Goal: Information Seeking & Learning: Learn about a topic

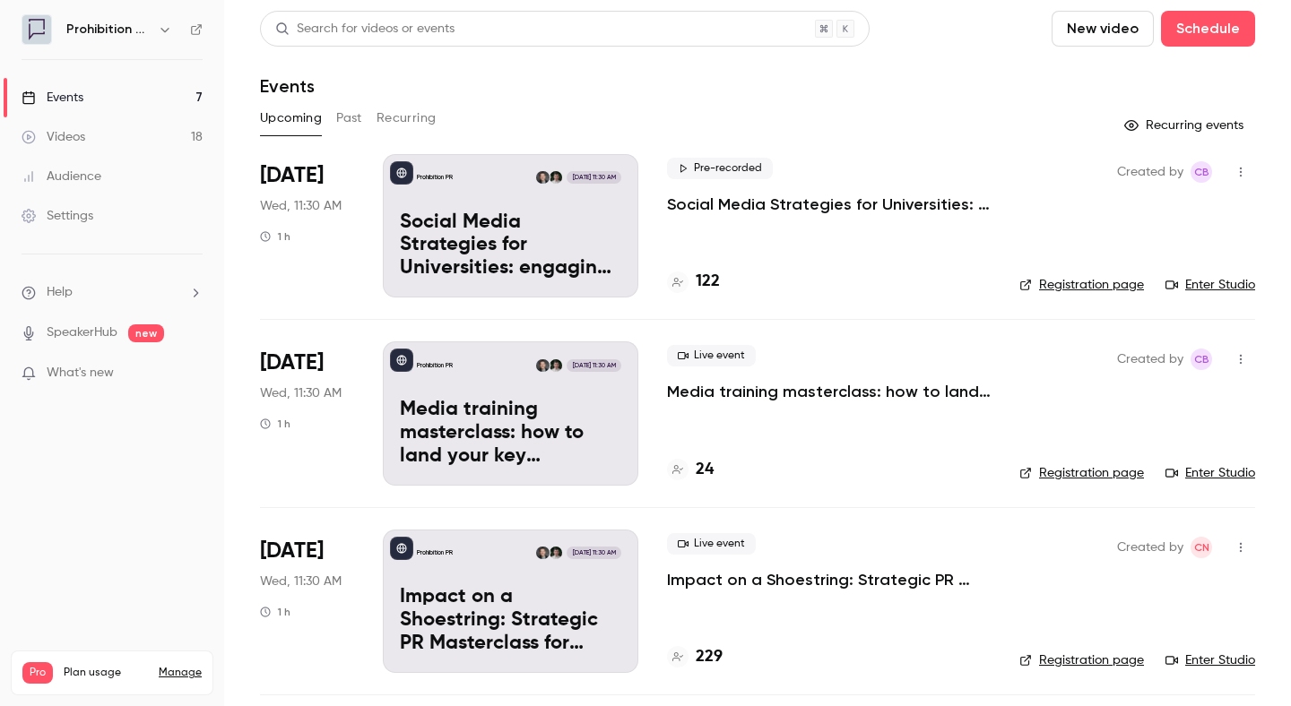
click at [391, 115] on button "Recurring" at bounding box center [406, 118] width 60 height 29
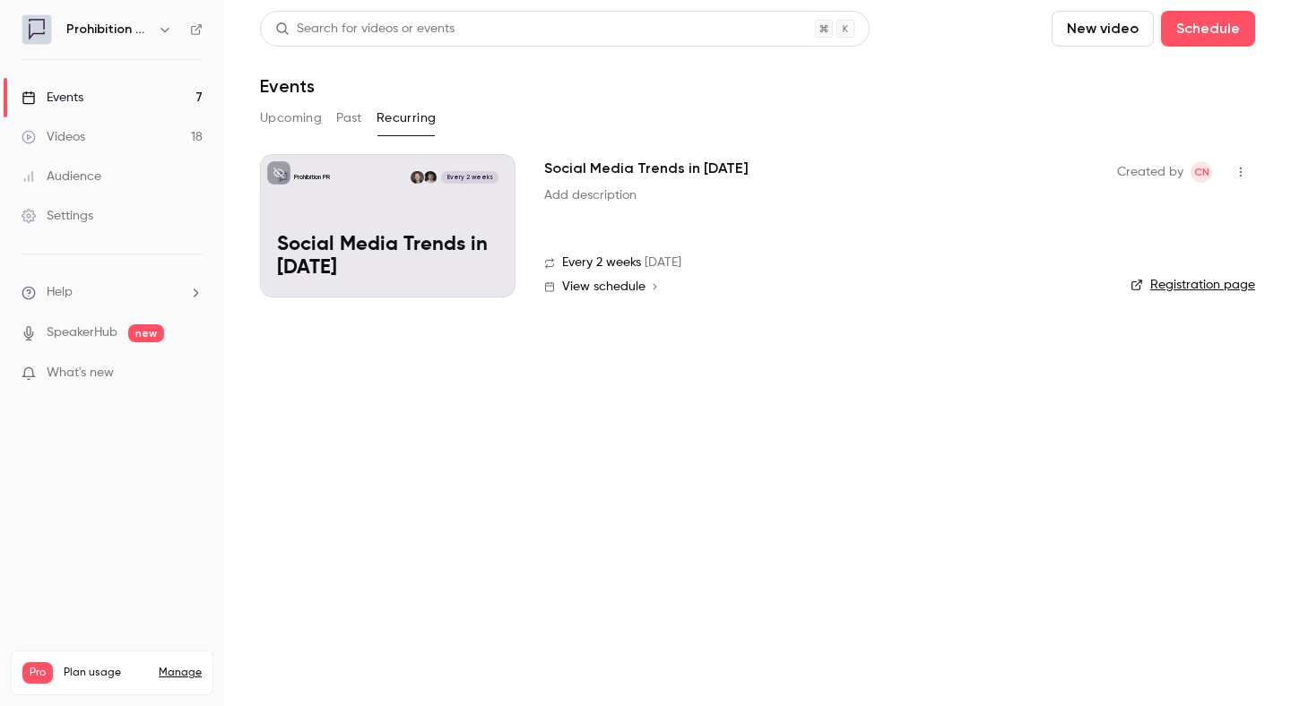
click at [171, 104] on link "Events 7" at bounding box center [112, 97] width 224 height 39
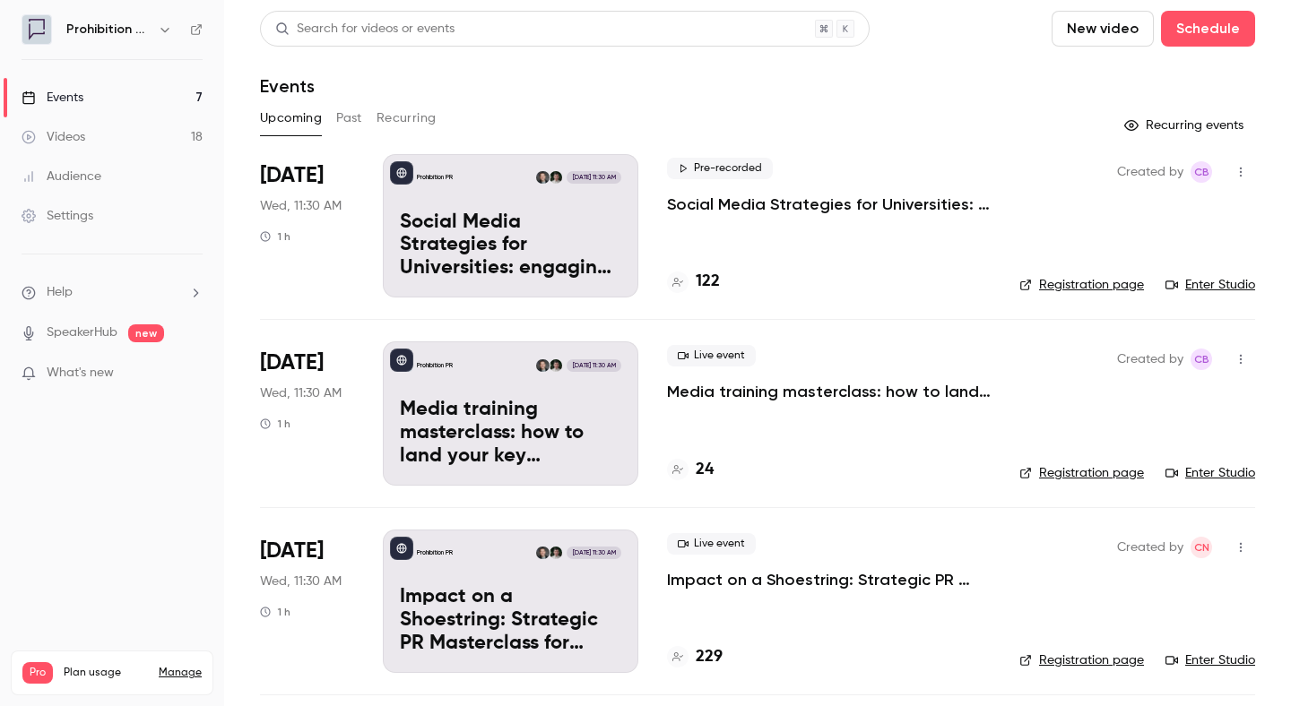
click at [712, 203] on p "Social Media Strategies for Universities: engaging the new student cohort" at bounding box center [829, 205] width 324 height 22
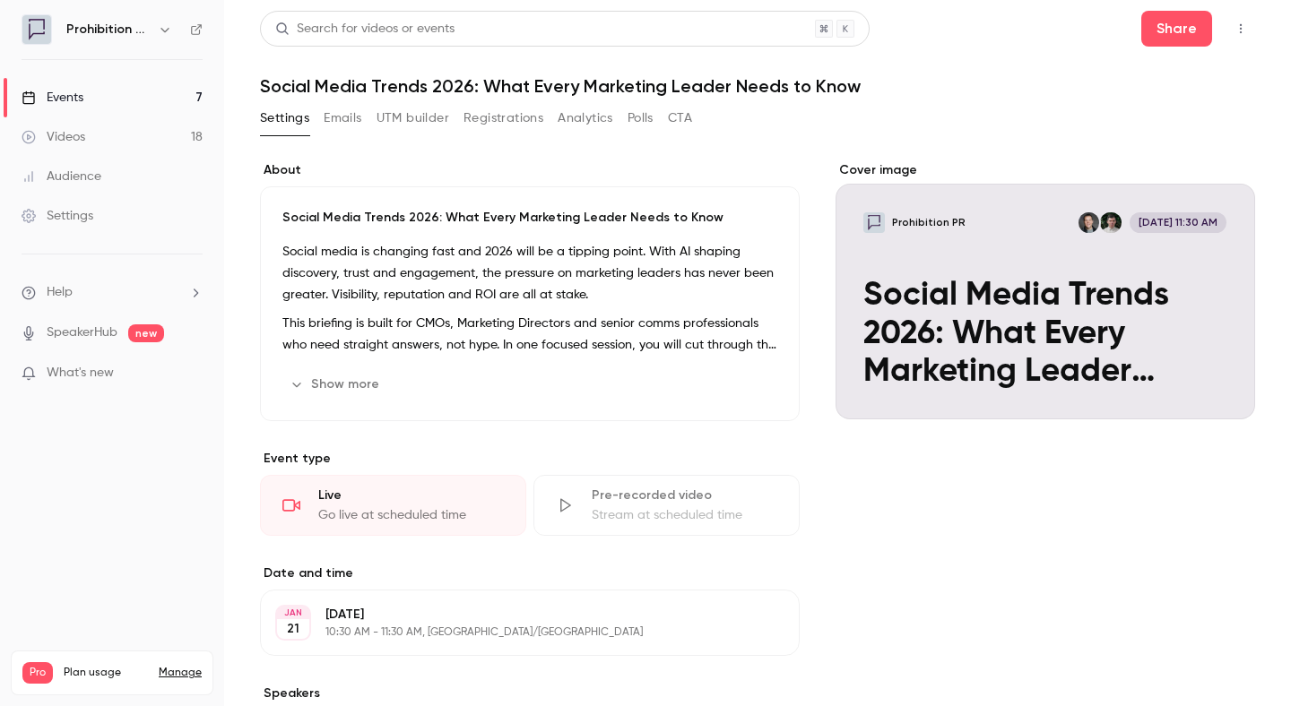
click at [1235, 42] on button "button" at bounding box center [1240, 28] width 29 height 29
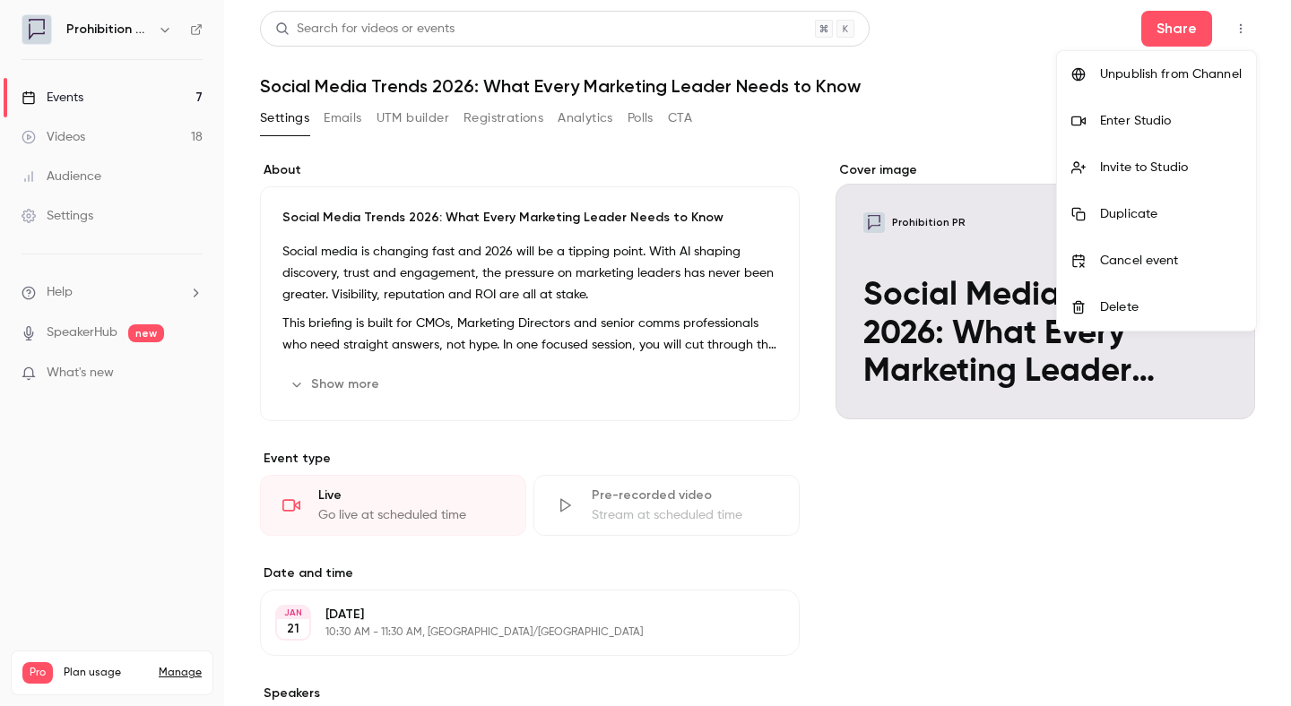
click at [1235, 42] on div at bounding box center [645, 353] width 1291 height 706
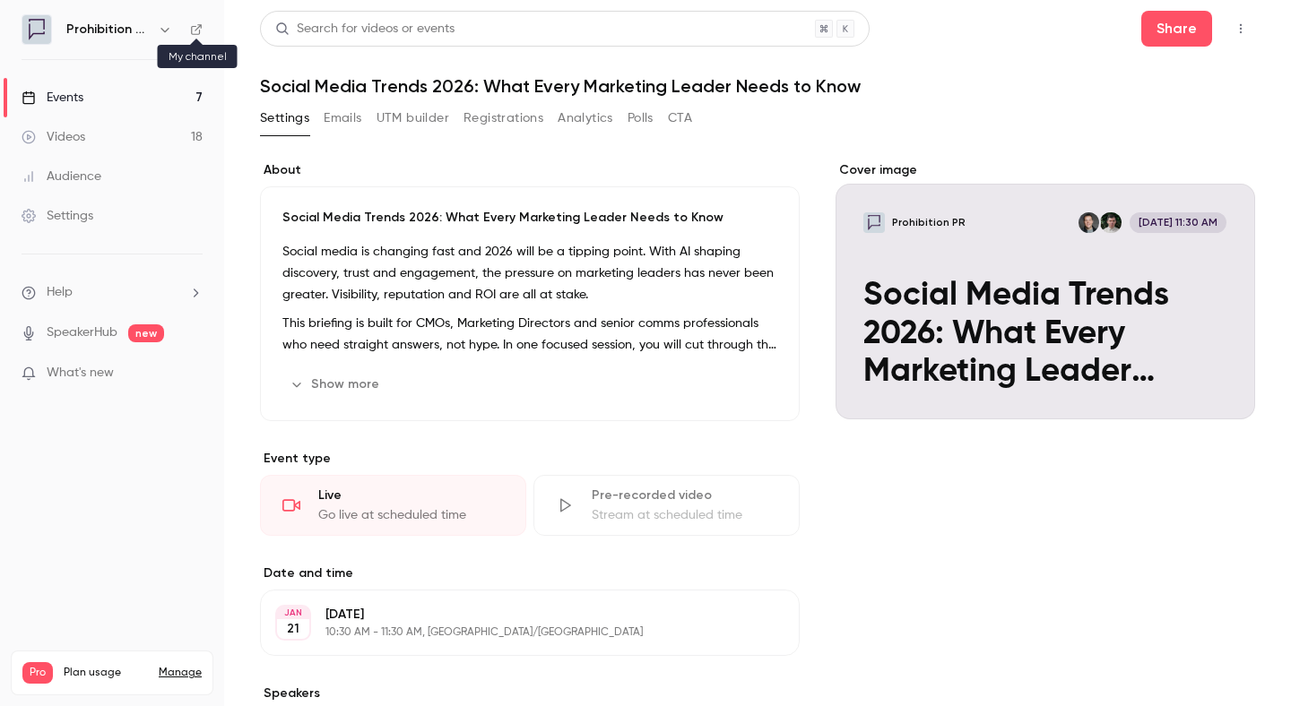
click at [200, 30] on icon at bounding box center [196, 29] width 13 height 13
click at [195, 94] on link "Events 7" at bounding box center [112, 97] width 224 height 39
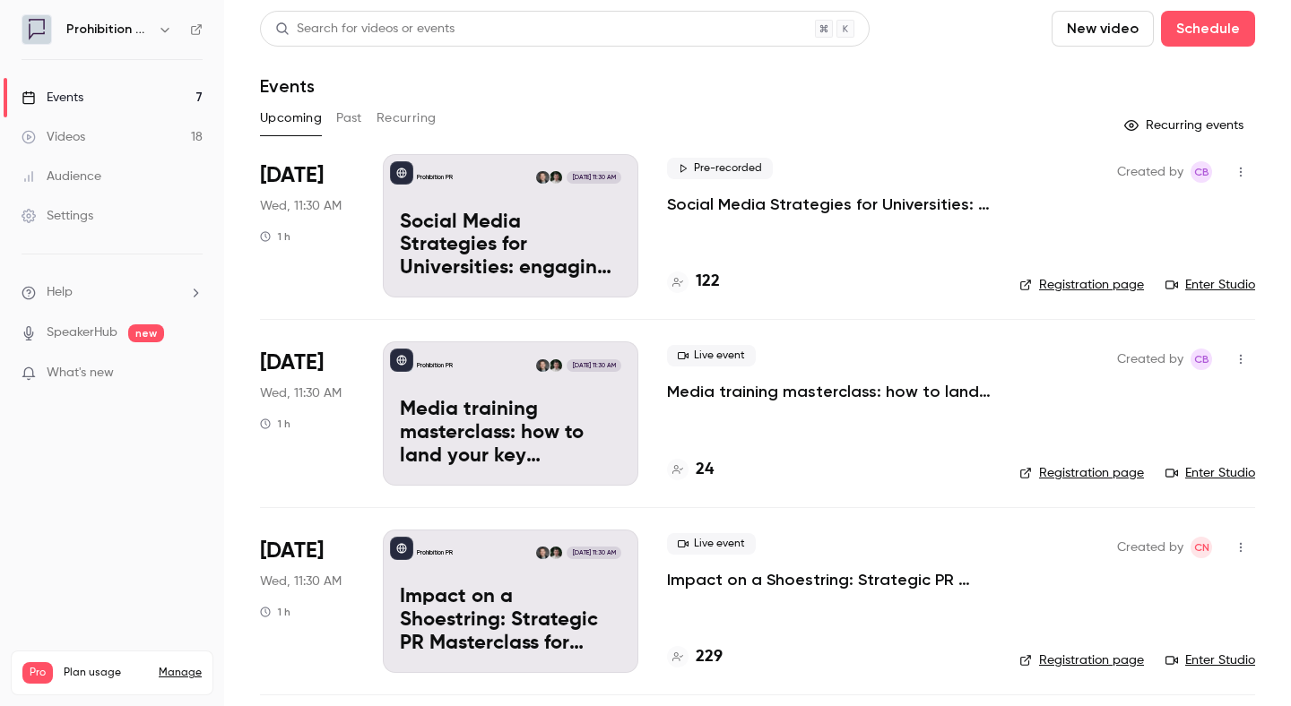
click at [408, 117] on button "Recurring" at bounding box center [406, 118] width 60 height 29
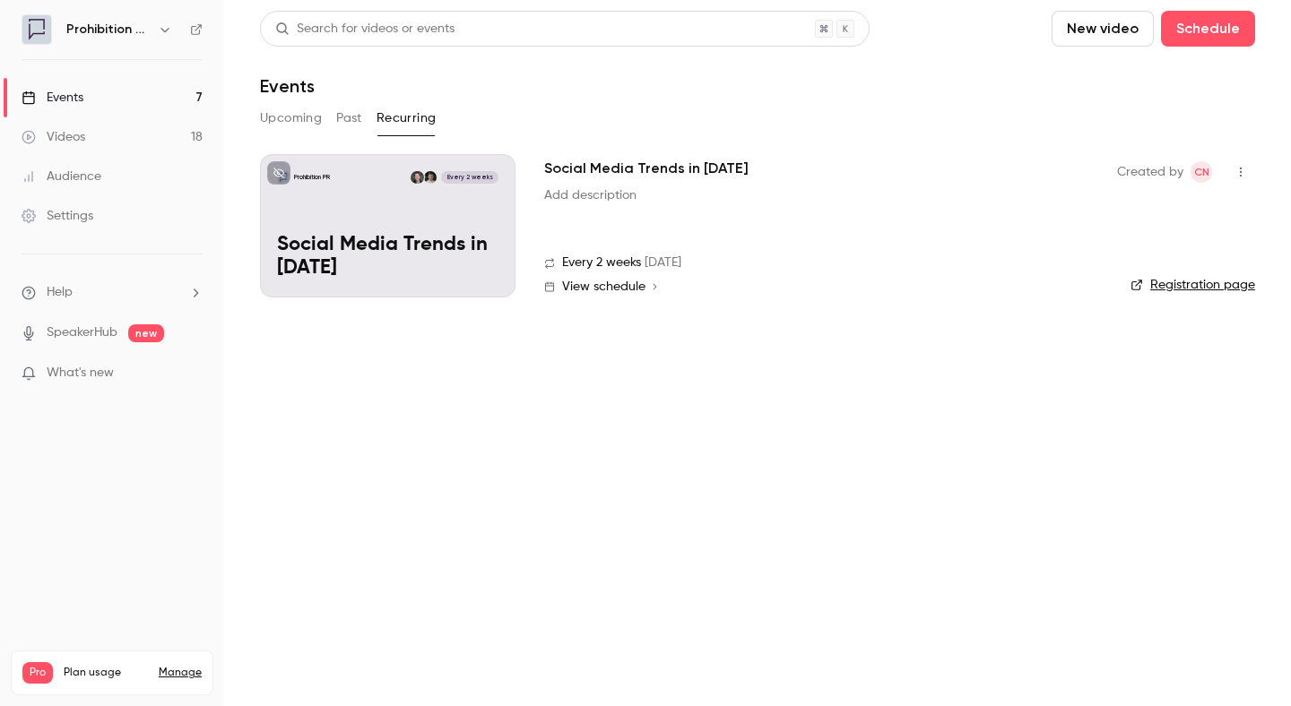
click at [637, 167] on h2 "Social Media Trends in [DATE]" at bounding box center [646, 169] width 204 height 22
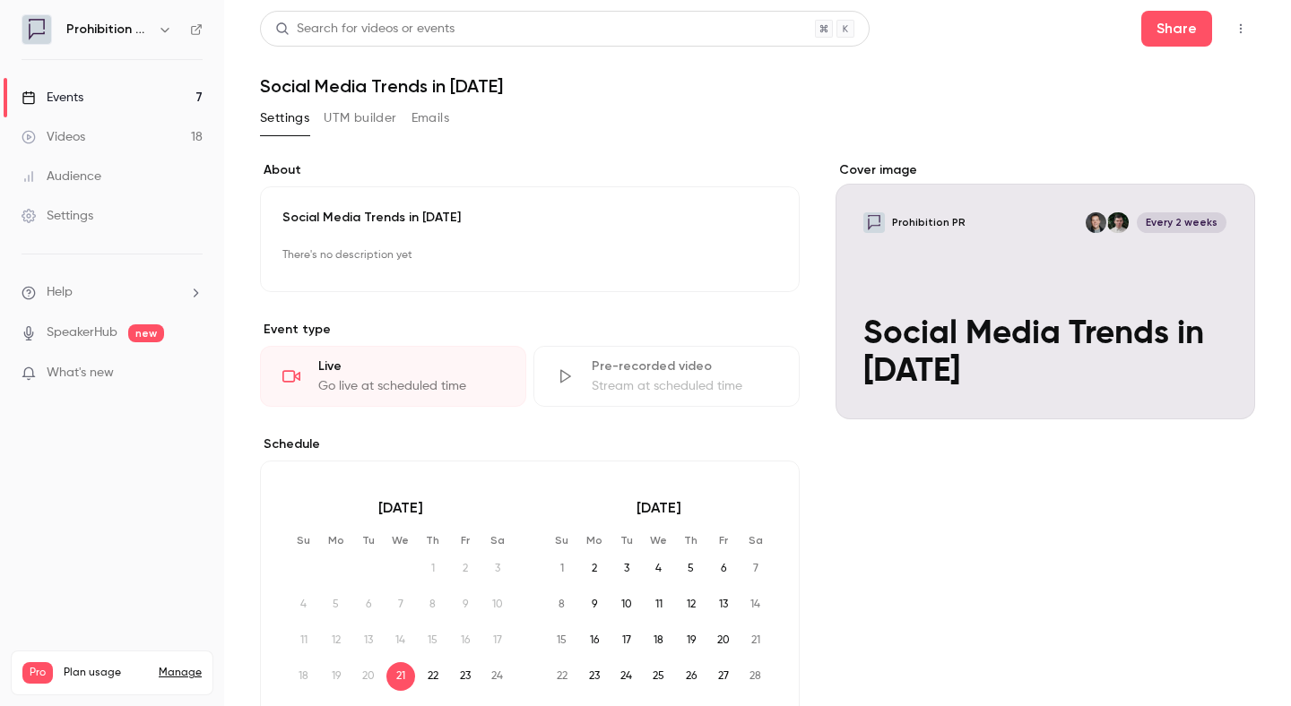
click at [1255, 30] on main "**********" at bounding box center [757, 353] width 1066 height 706
click at [1239, 30] on icon "button" at bounding box center [1240, 28] width 14 height 13
click at [161, 100] on div at bounding box center [645, 353] width 1291 height 706
click at [161, 100] on link "Events 7" at bounding box center [112, 97] width 224 height 39
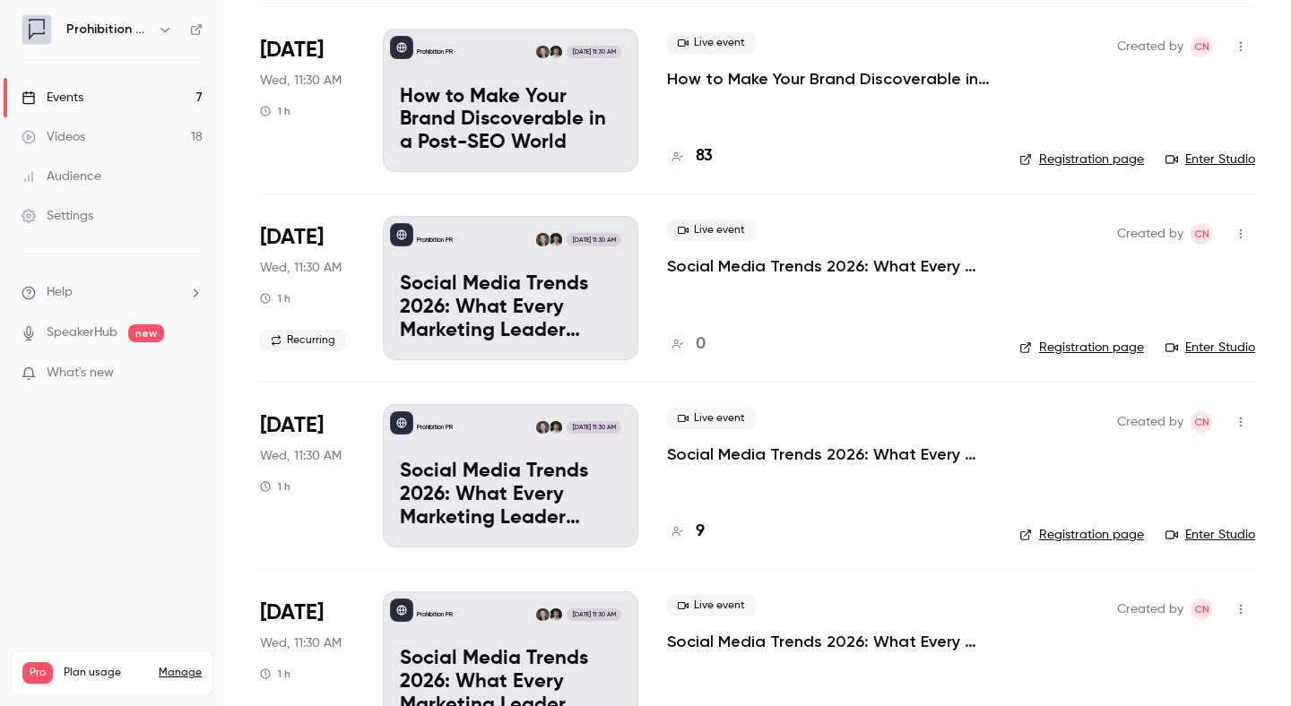
scroll to position [749, 0]
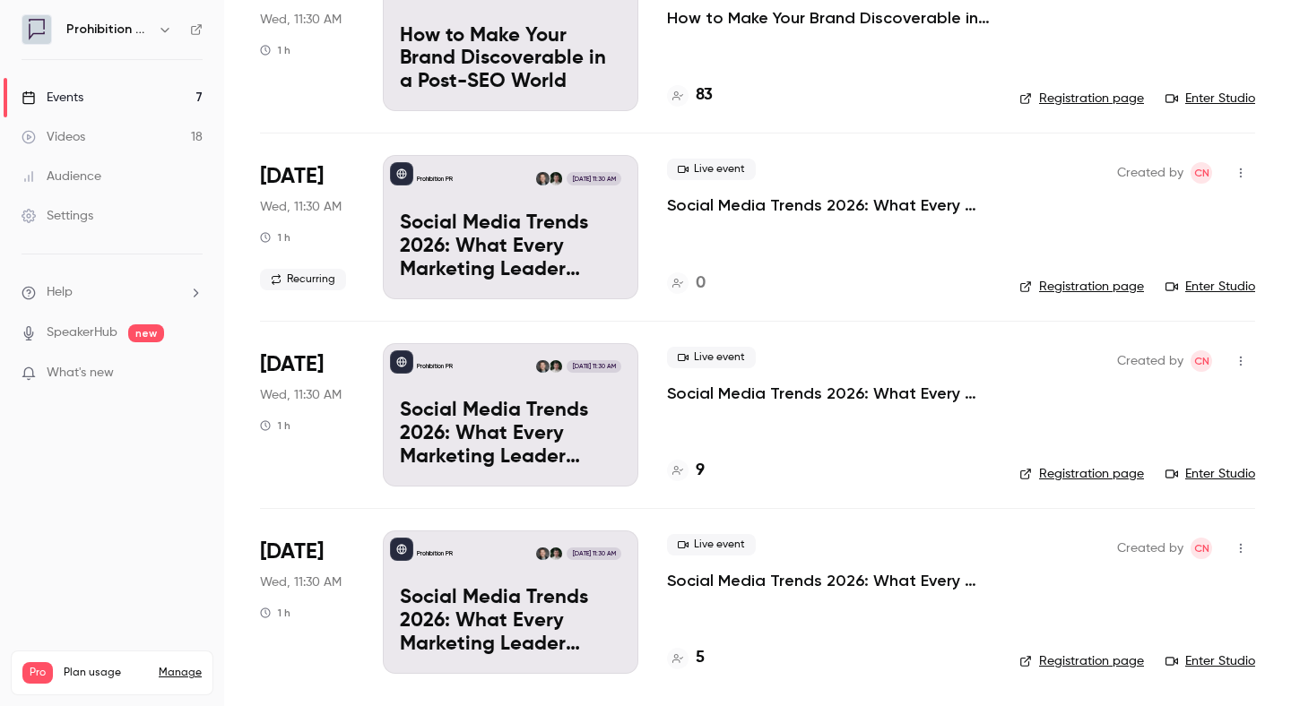
click at [835, 393] on p "Social Media Trends 2026: What Every Marketing Leader Needs to Know" at bounding box center [829, 394] width 324 height 22
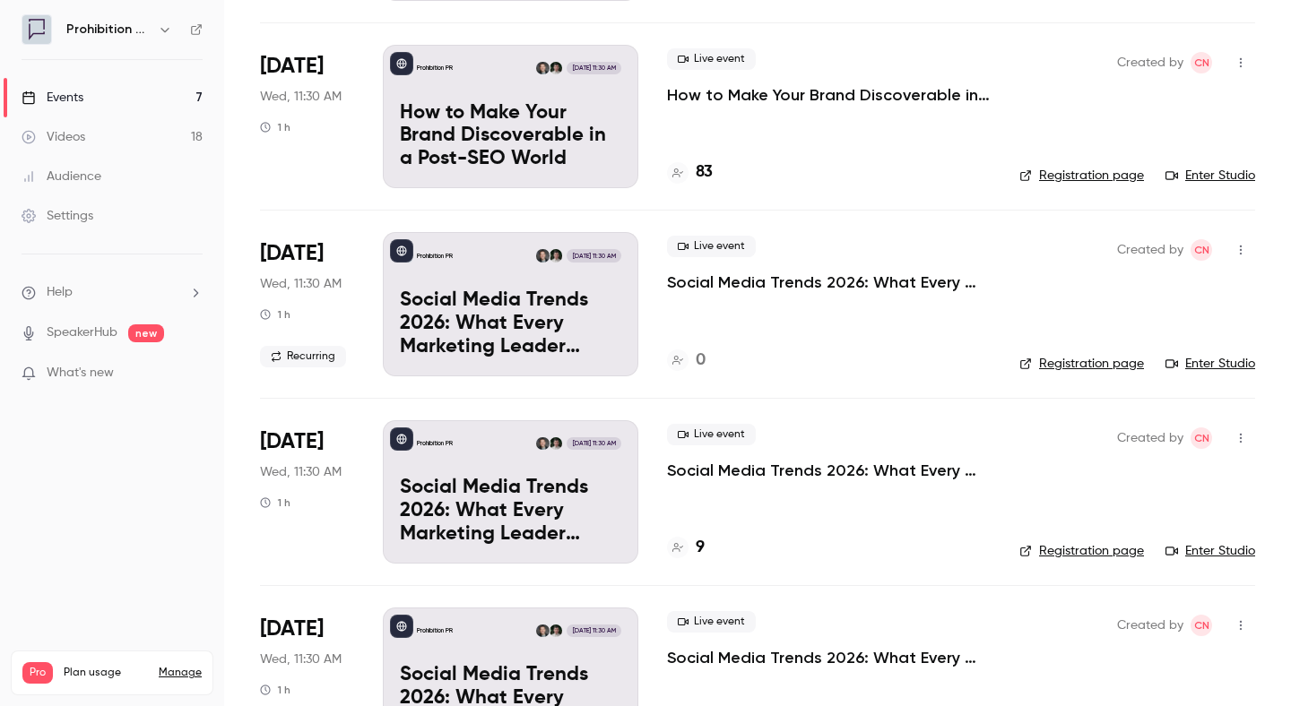
scroll to position [749, 0]
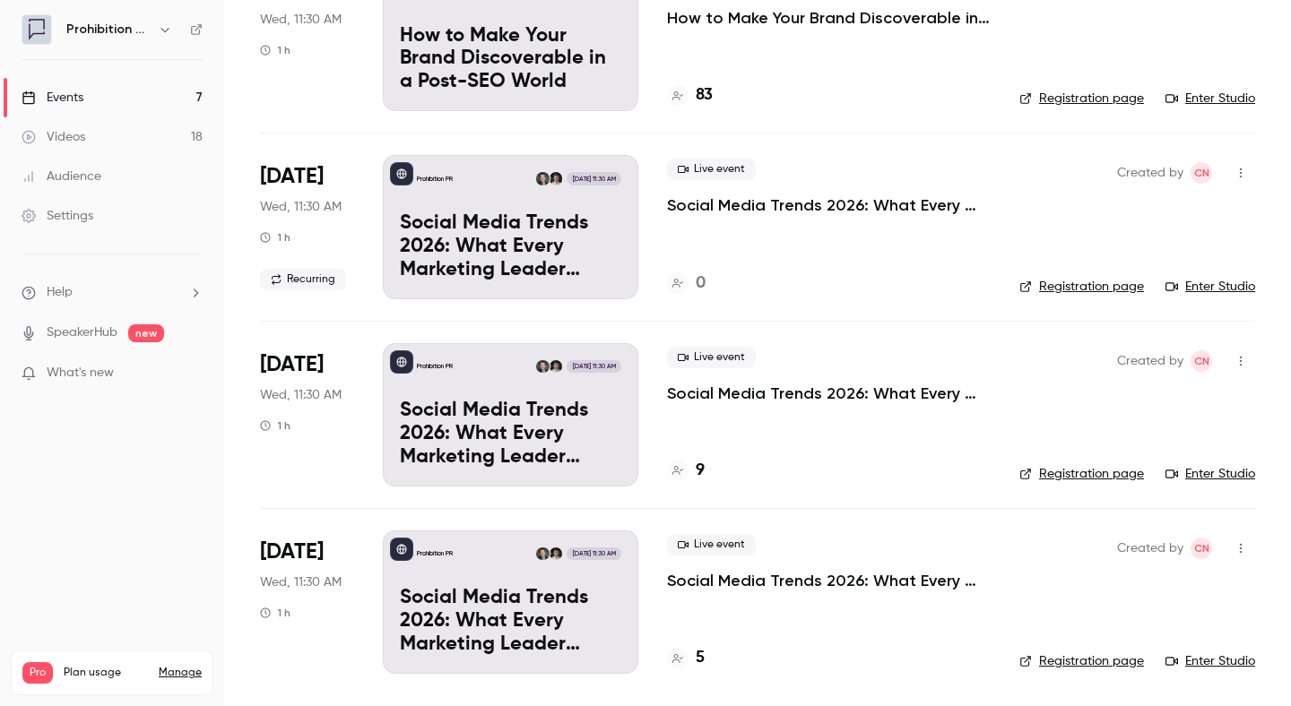
click at [521, 429] on p "Social Media Trends 2026: What Every Marketing Leader Needs to Know" at bounding box center [510, 434] width 221 height 69
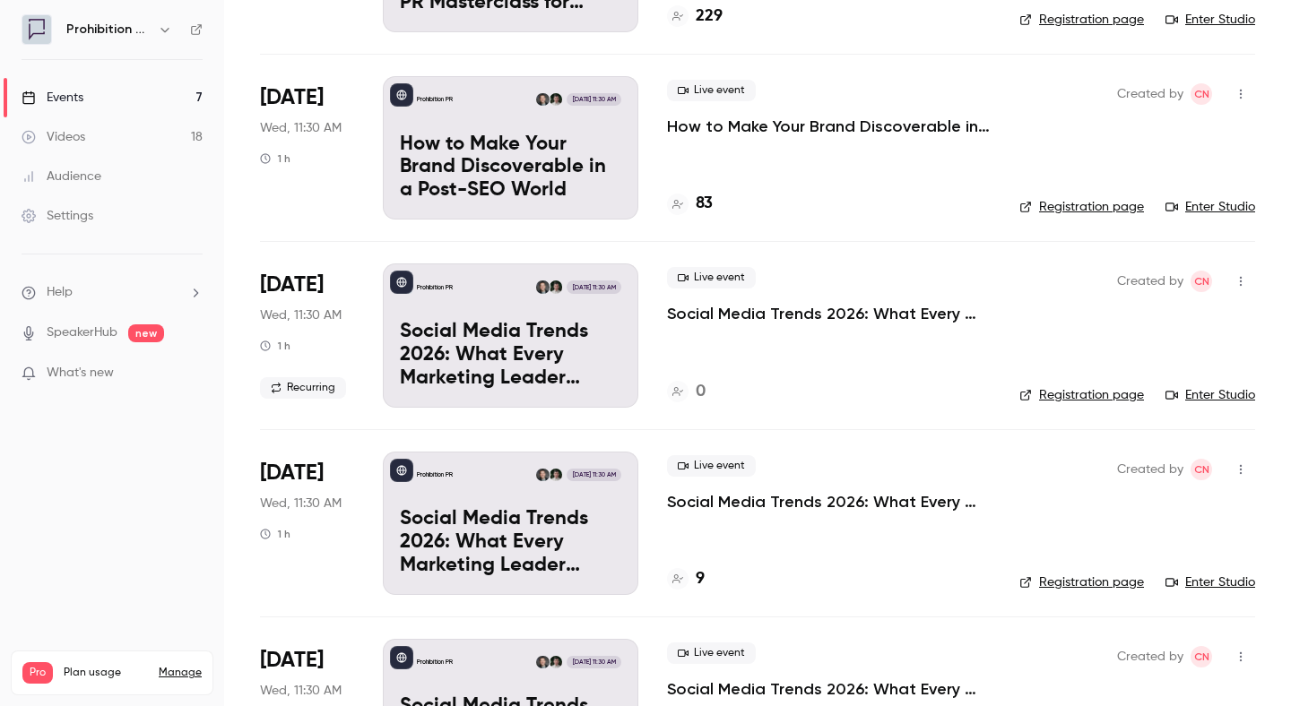
scroll to position [749, 0]
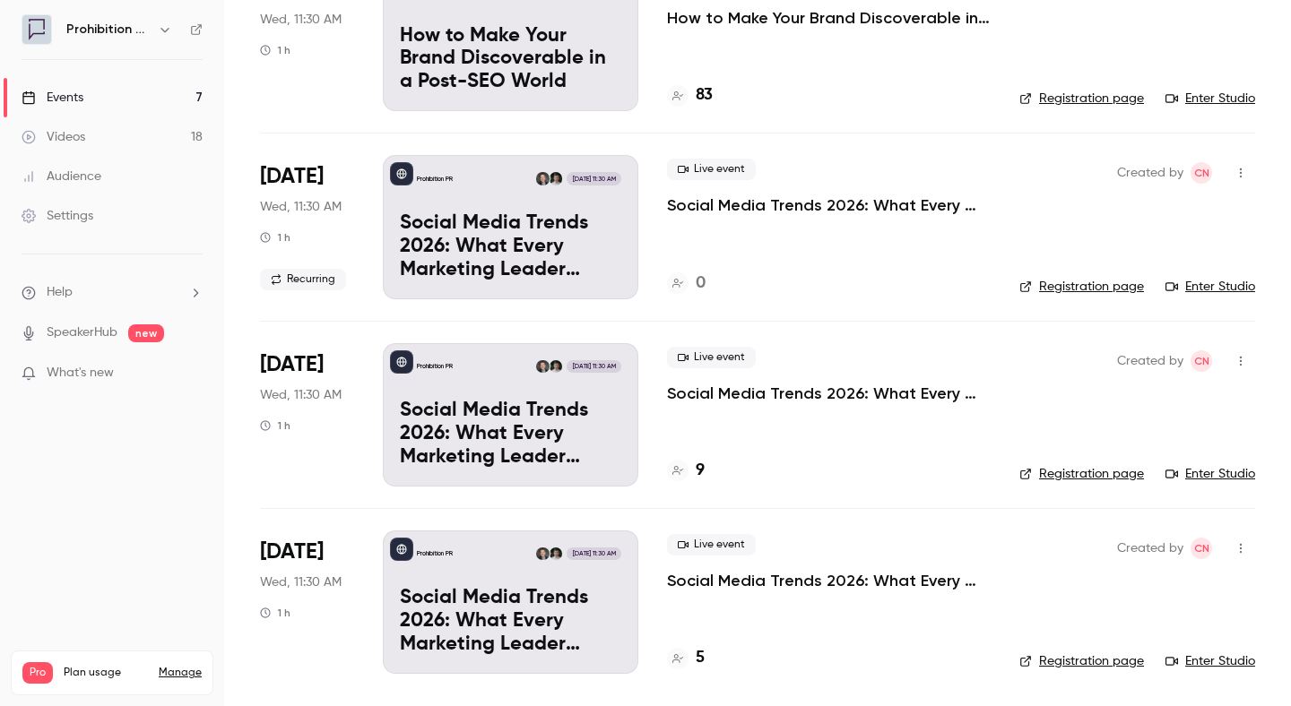
click at [692, 212] on p "Social Media Trends 2026: What Every Marketing Leader Needs to Know" at bounding box center [829, 205] width 324 height 22
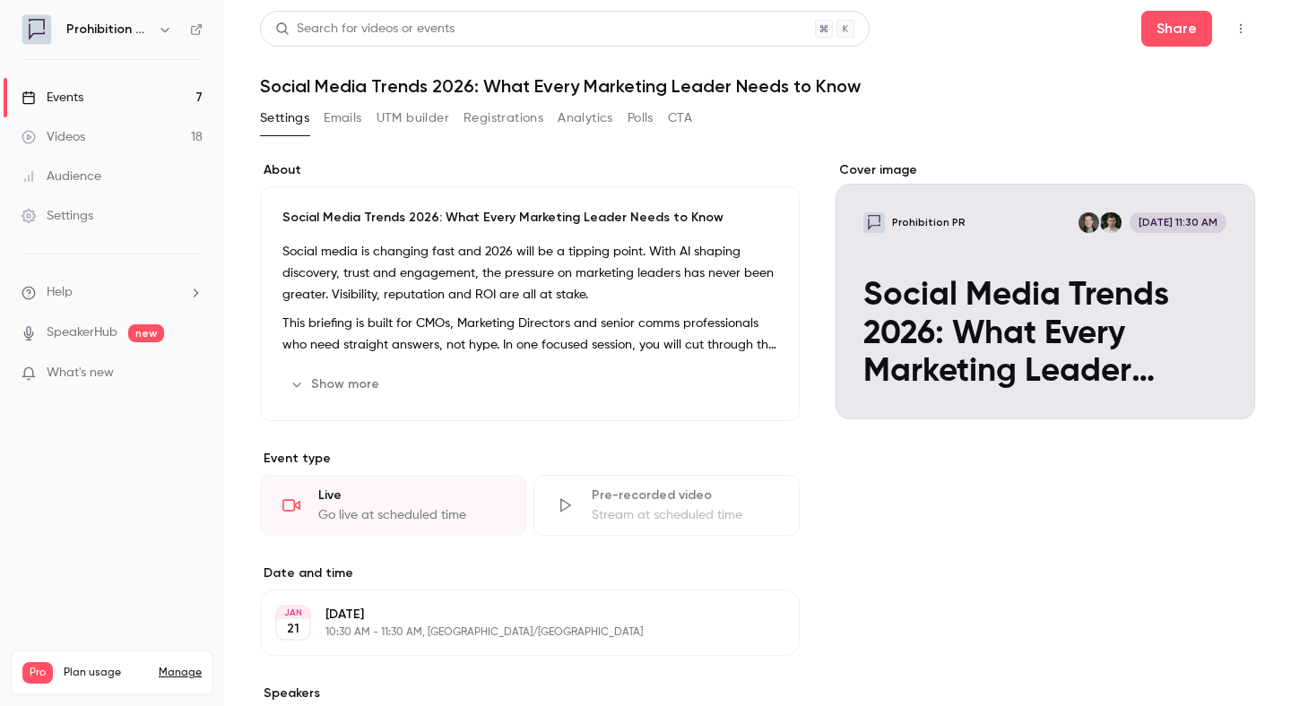
click at [484, 87] on h1 "Social Media Trends 2026: What Every Marketing Leader Needs to Know" at bounding box center [757, 86] width 995 height 22
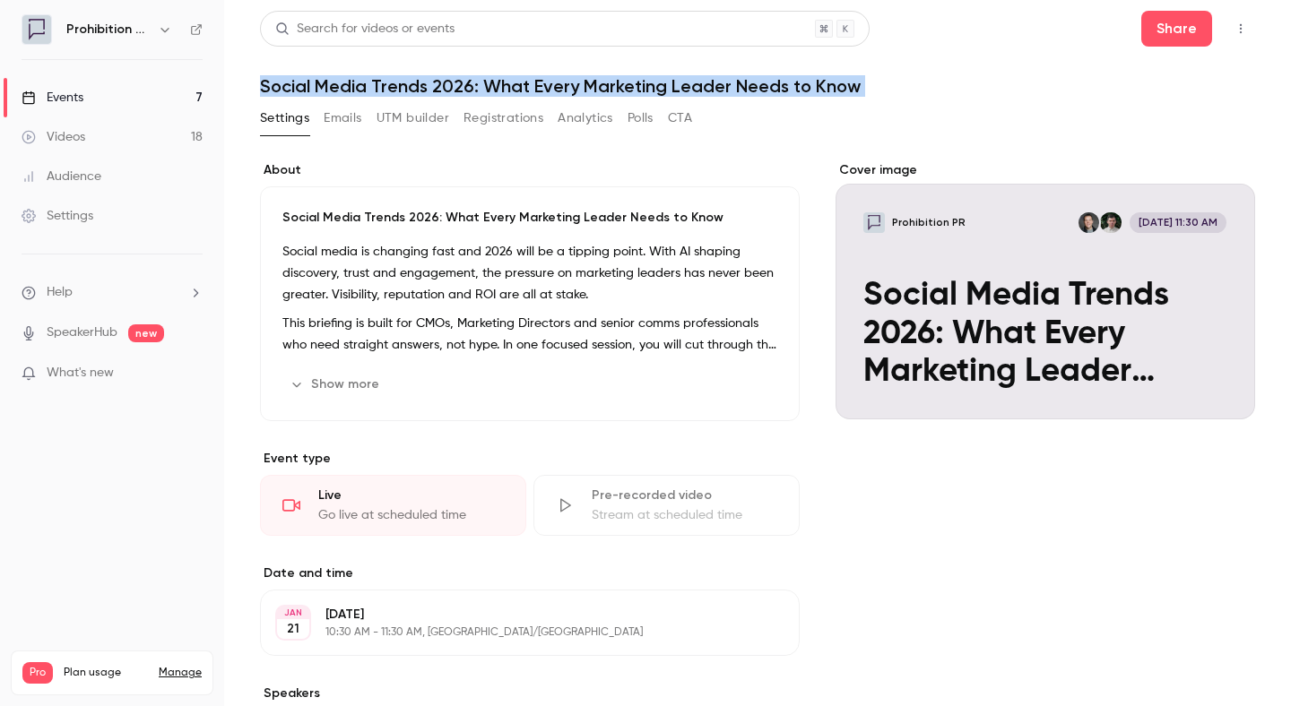
click at [484, 87] on h1 "Social Media Trends 2026: What Every Marketing Leader Needs to Know" at bounding box center [757, 86] width 995 height 22
copy div "Social Media Trends 2026: What Every Marketing Leader Needs to Know Settings Em…"
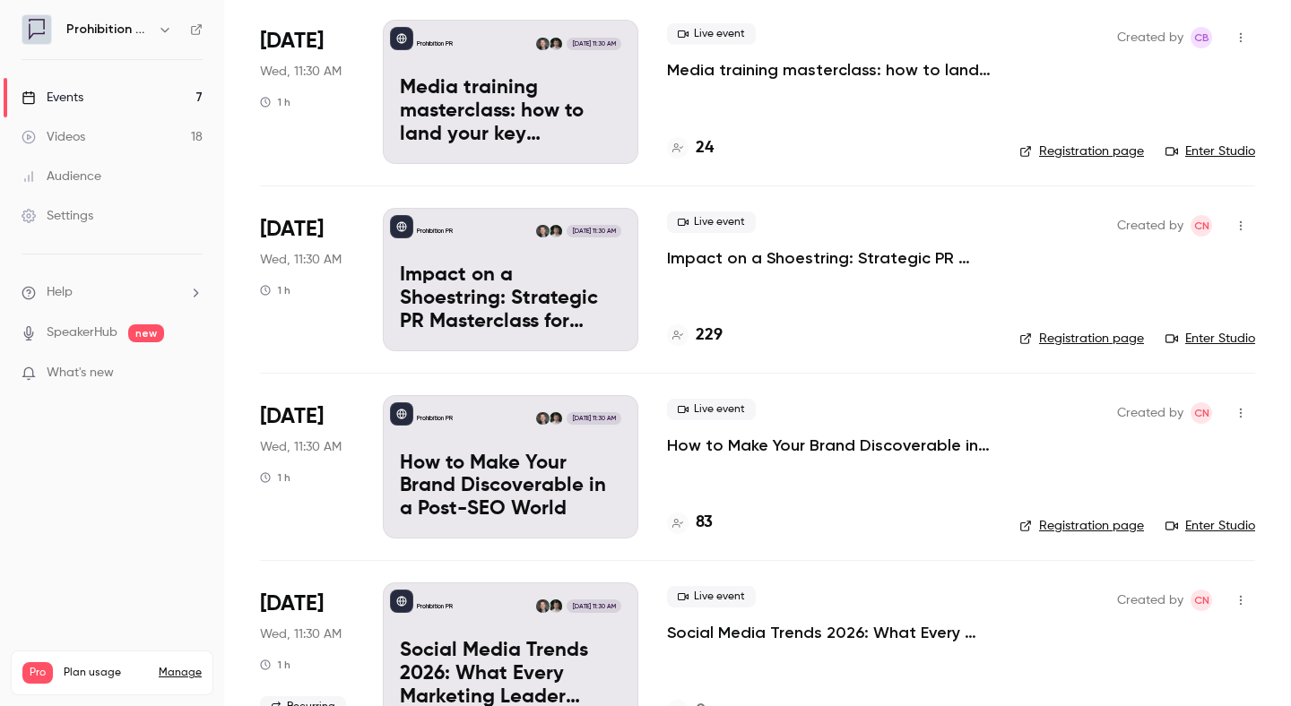
scroll to position [749, 0]
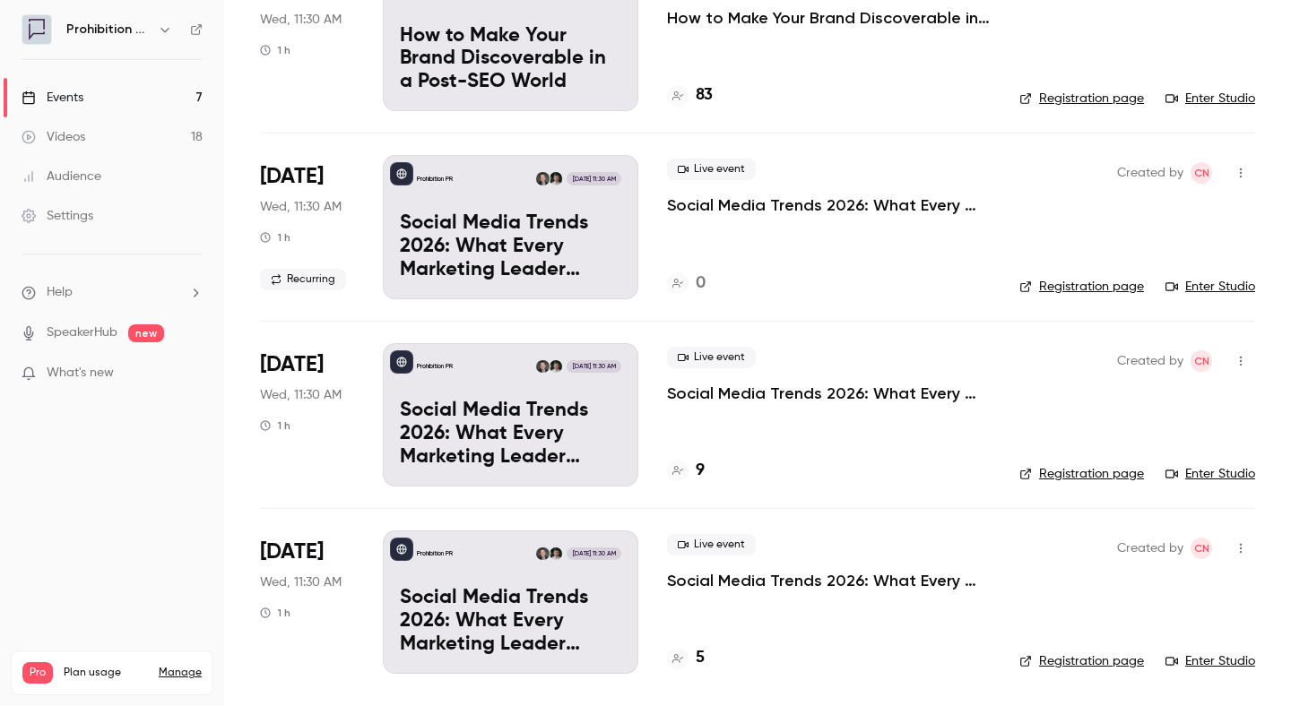
click at [740, 387] on p "Social Media Trends 2026: What Every Marketing Leader Needs to Know" at bounding box center [829, 394] width 324 height 22
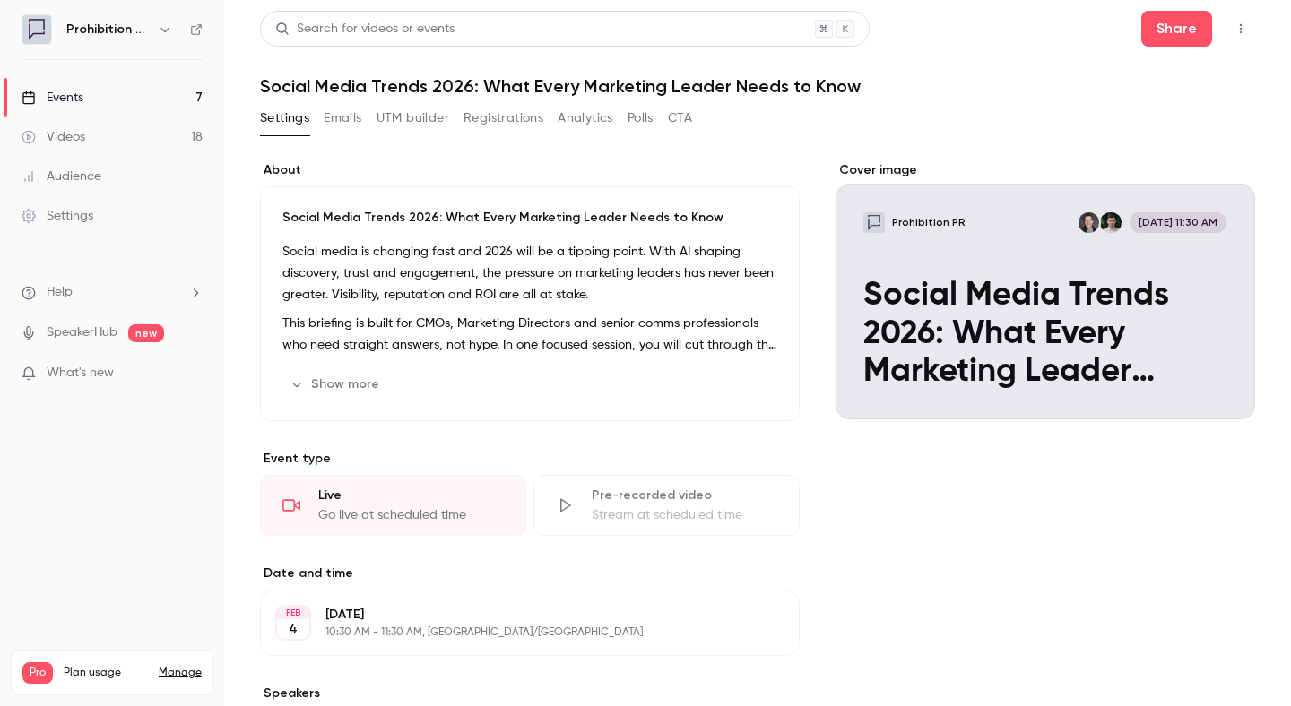
click at [538, 82] on h1 "Social Media Trends 2026: What Every Marketing Leader Needs to Know" at bounding box center [757, 86] width 995 height 22
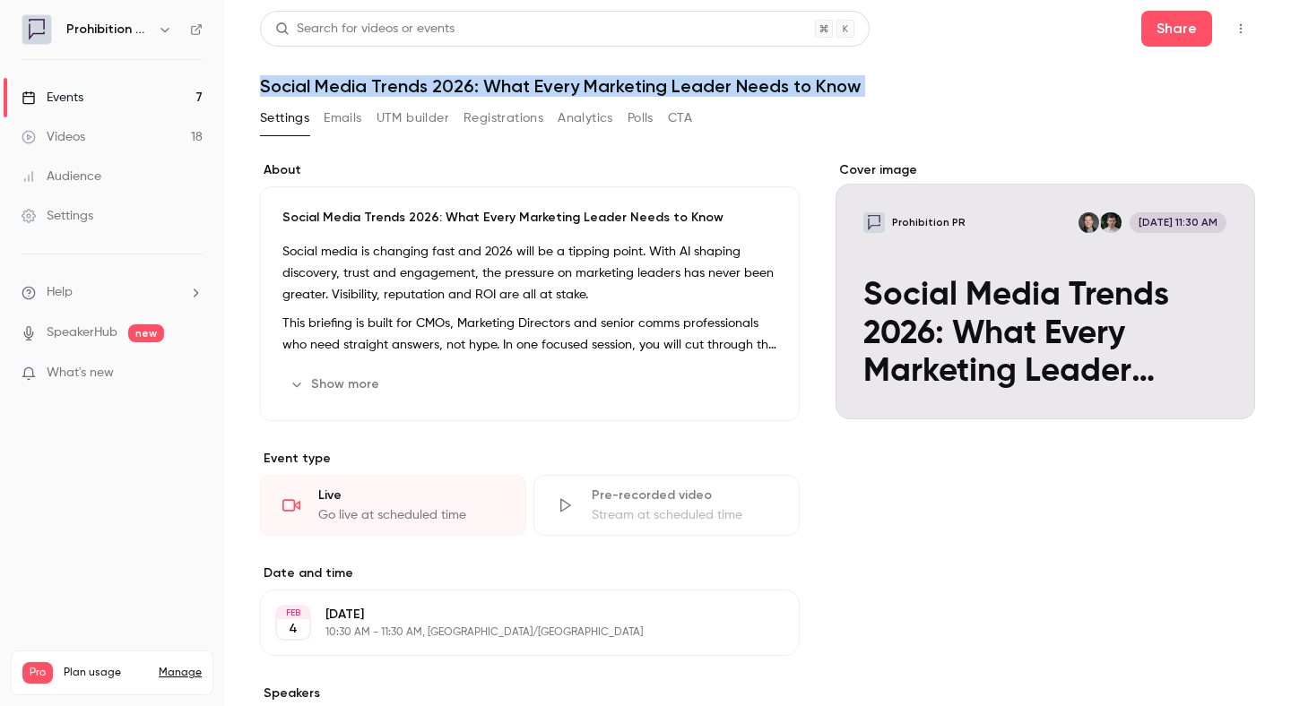
click at [538, 82] on h1 "Social Media Trends 2026: What Every Marketing Leader Needs to Know" at bounding box center [757, 86] width 995 height 22
copy div "Social Media Trends 2026: What Every Marketing Leader Needs to Know Settings Em…"
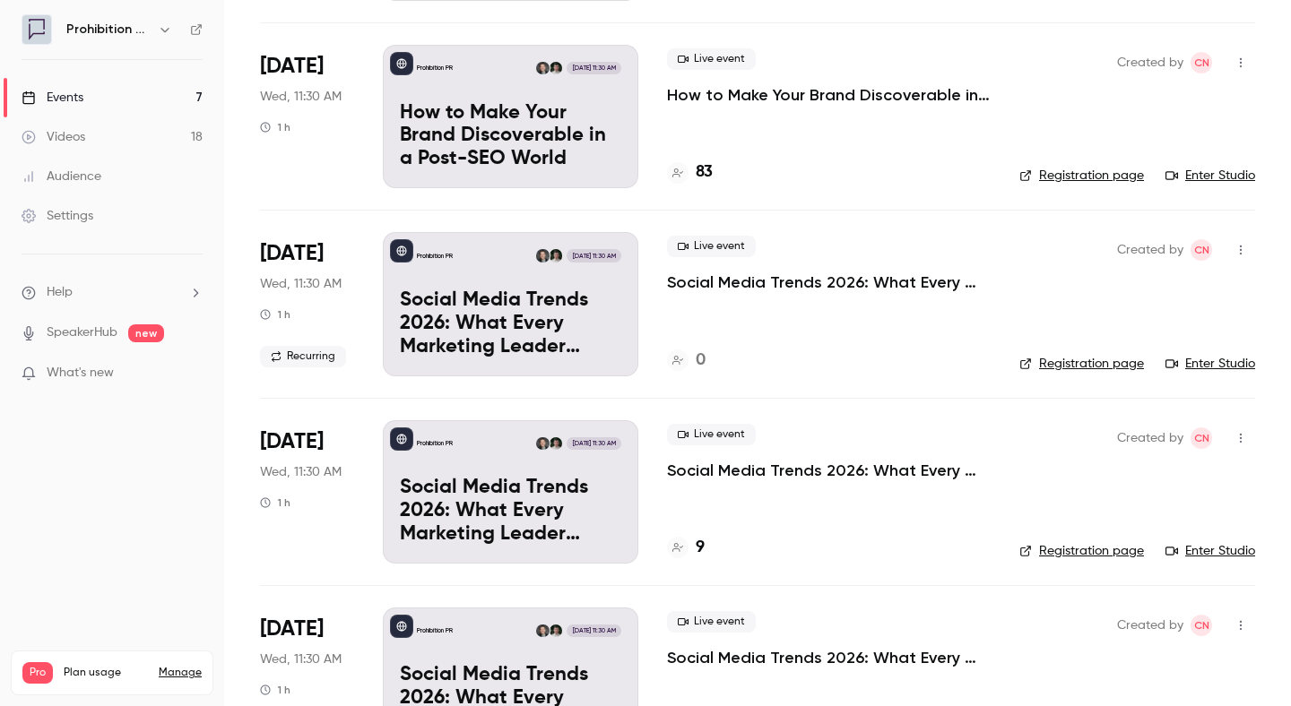
scroll to position [749, 0]
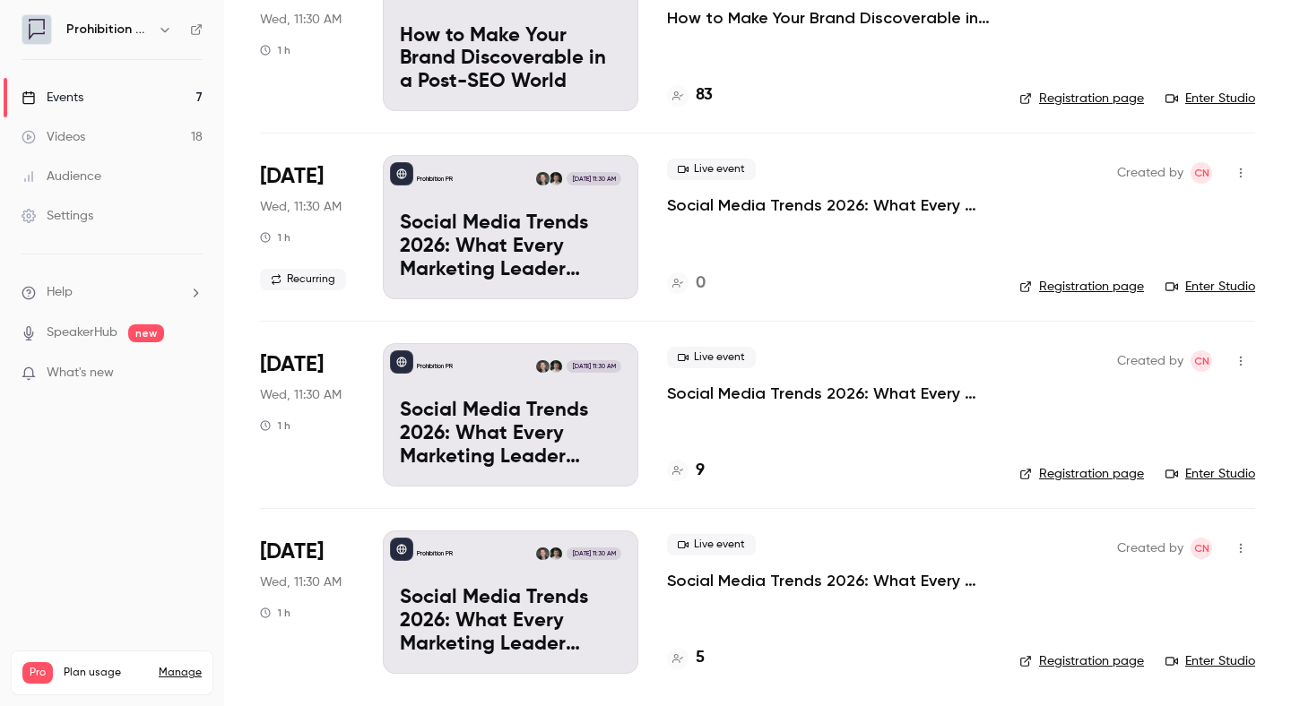
click at [760, 584] on p "Social Media Trends 2026: What Every Marketing Leader Needs to Know" at bounding box center [829, 581] width 324 height 22
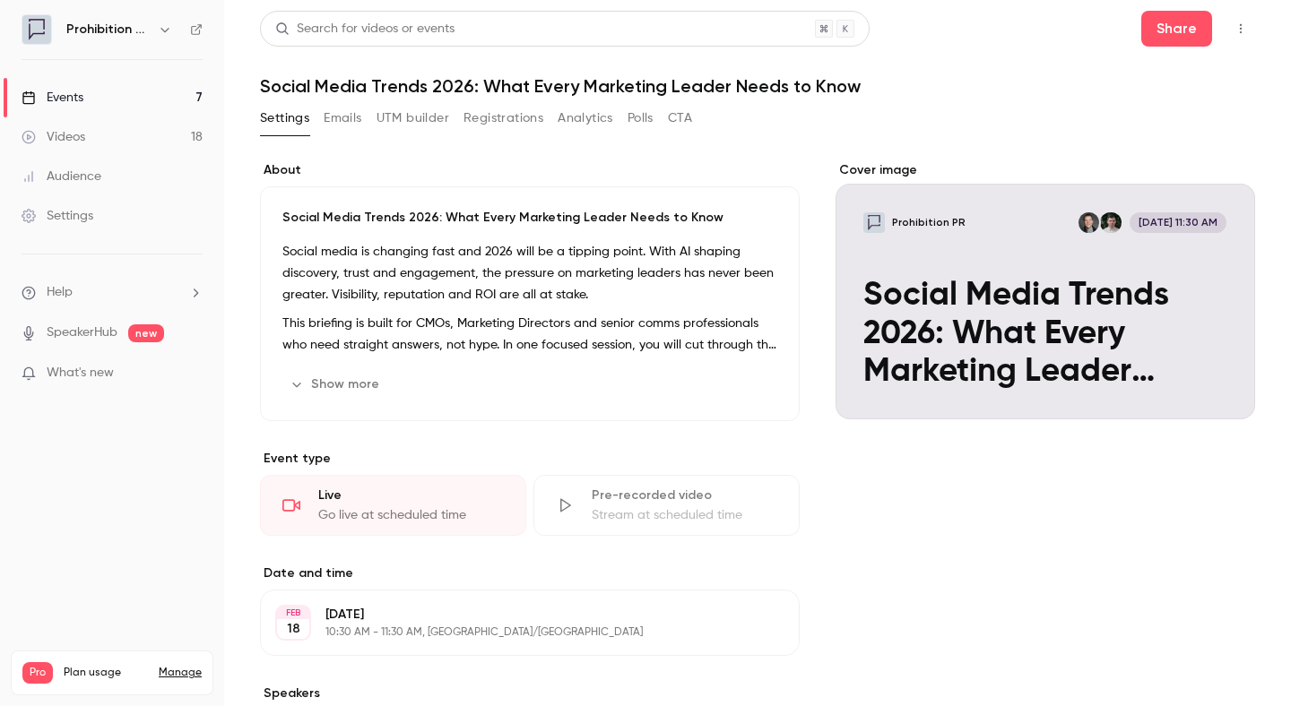
click at [412, 82] on h1 "Social Media Trends 2026: What Every Marketing Leader Needs to Know" at bounding box center [757, 86] width 995 height 22
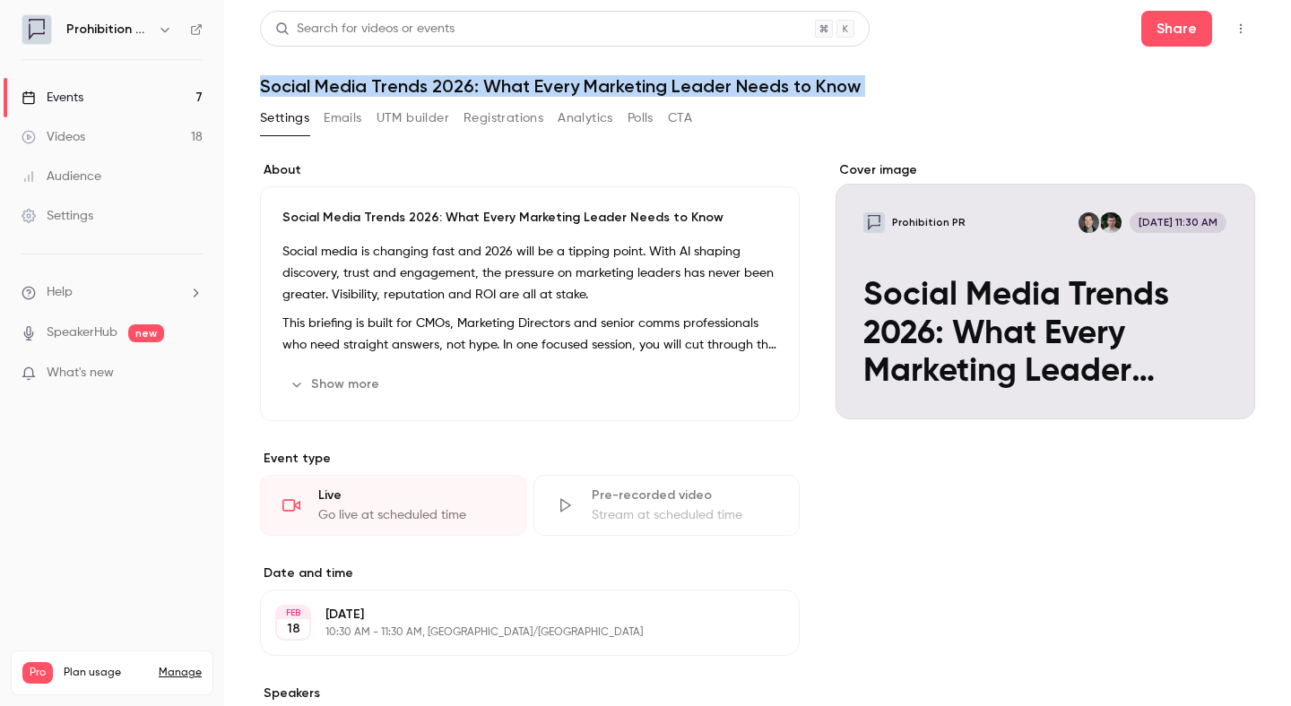
click at [412, 82] on h1 "Social Media Trends 2026: What Every Marketing Leader Needs to Know" at bounding box center [757, 86] width 995 height 22
copy div "Social Media Trends 2026: What Every Marketing Leader Needs to Know Settings Em…"
click at [894, 80] on h1 "Social Media Trends 2026: What Every Marketing Leader Needs to Know" at bounding box center [757, 86] width 995 height 22
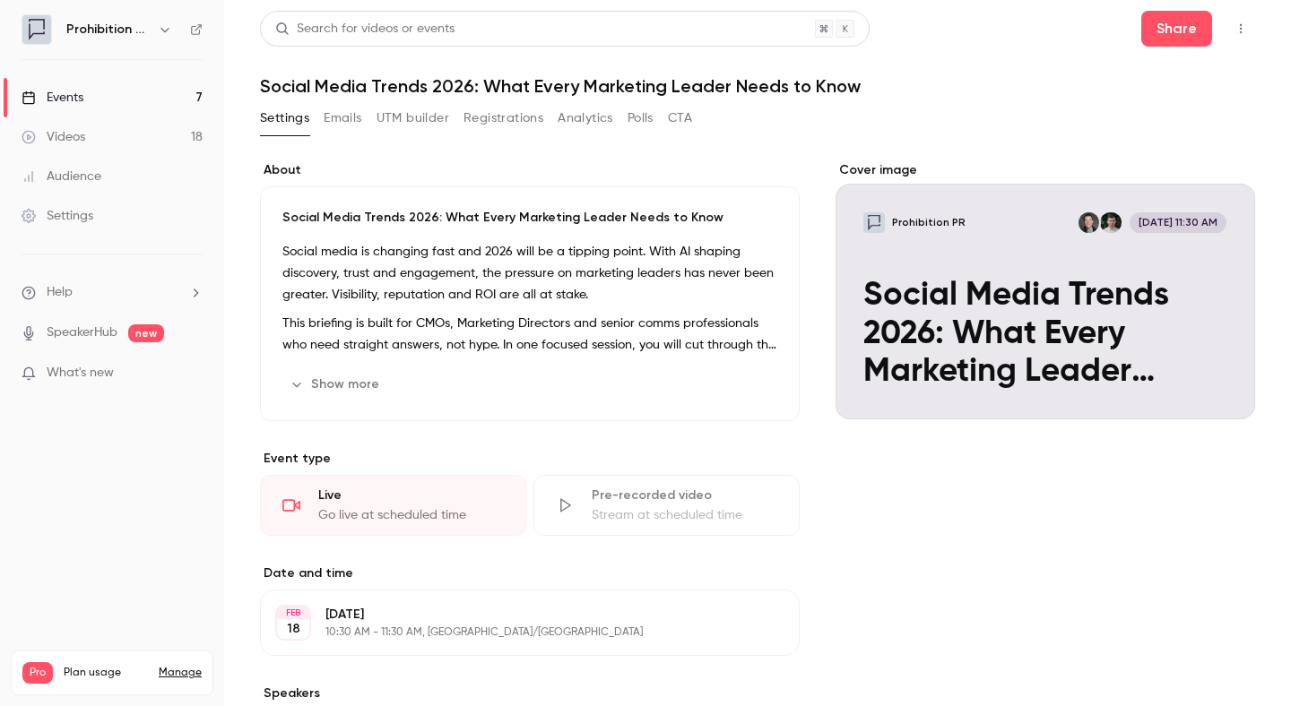
click at [162, 94] on link "Events 7" at bounding box center [112, 97] width 224 height 39
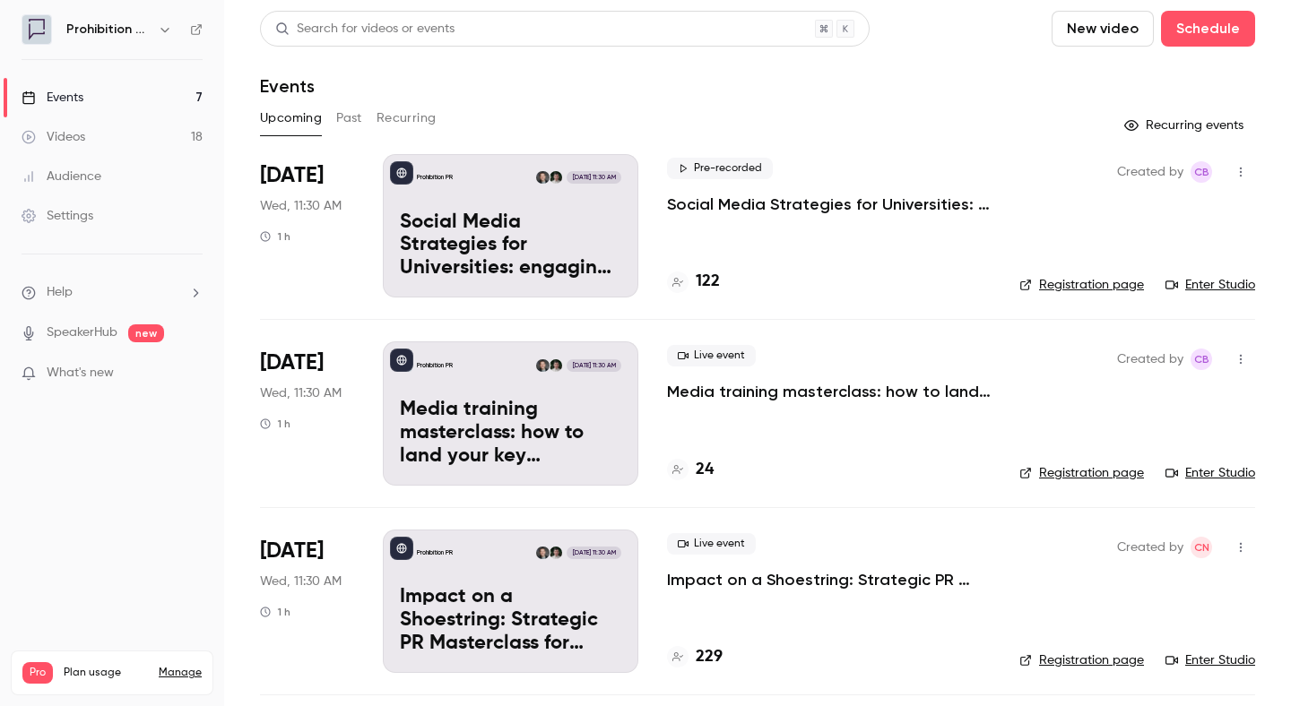
click at [389, 121] on button "Recurring" at bounding box center [406, 118] width 60 height 29
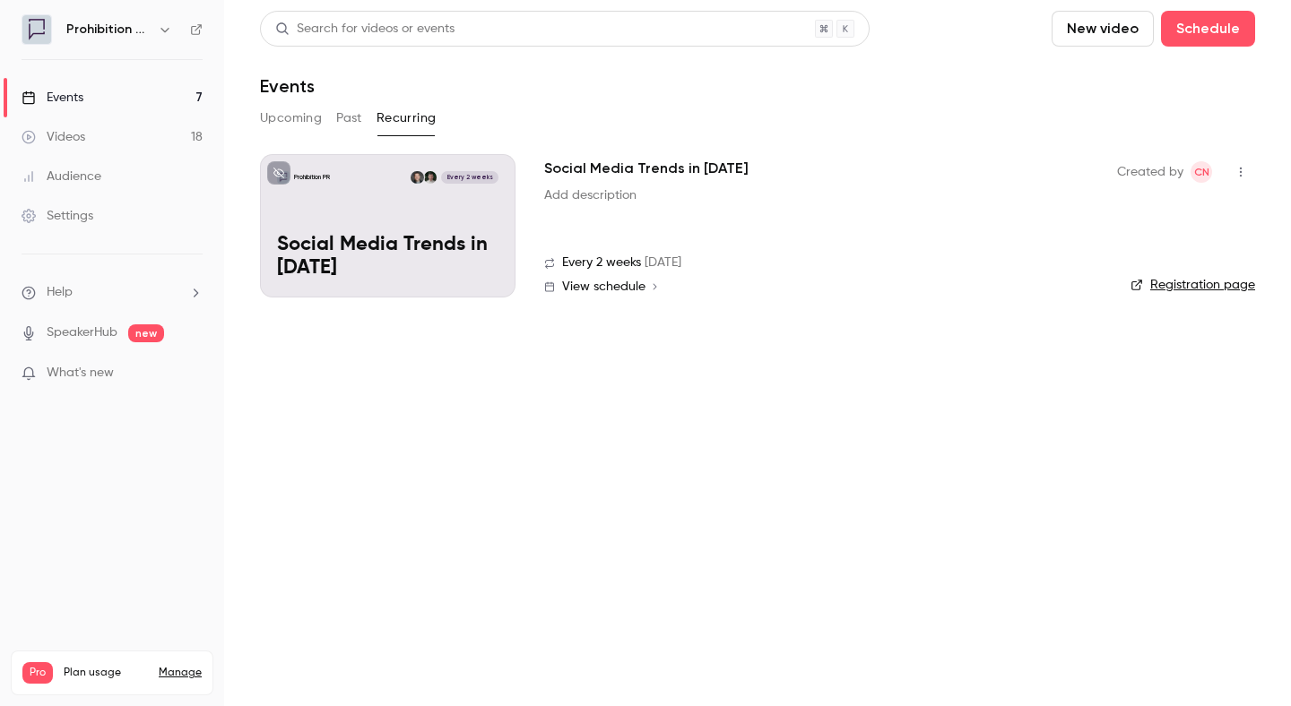
click at [198, 22] on div "Prohibition PR" at bounding box center [112, 29] width 181 height 30
click at [197, 24] on icon at bounding box center [196, 29] width 13 height 13
